Goal: Task Accomplishment & Management: Manage account settings

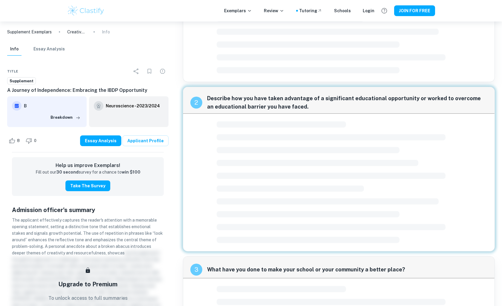
scroll to position [113, 0]
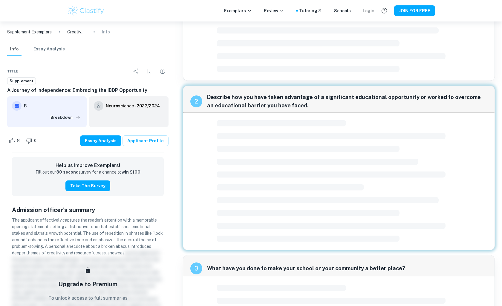
click at [372, 11] on div "Login" at bounding box center [368, 10] width 12 height 7
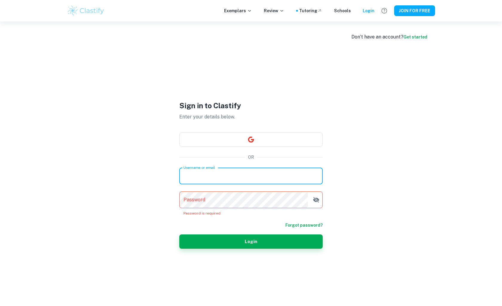
click at [273, 182] on input "Username or email" at bounding box center [250, 176] width 143 height 17
type input "x"
type input "xi"
type input "saturu"
click at [382, 143] on div "Don’t have an account? Get started Sign in to Clastify Enter your details below…" at bounding box center [251, 174] width 382 height 306
